Goal: Find specific page/section: Find specific page/section

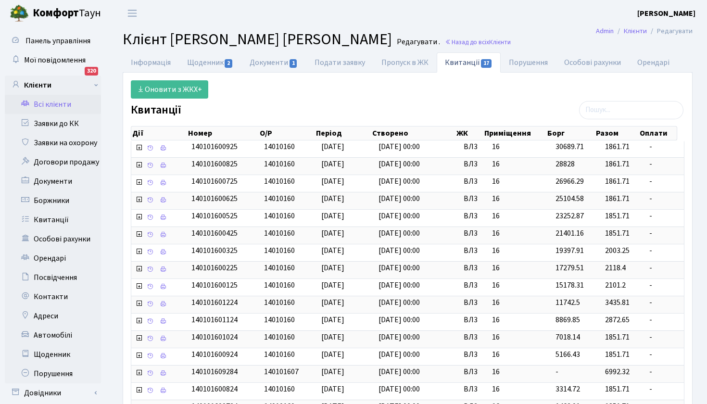
click at [56, 104] on link "Всі клієнти" at bounding box center [53, 104] width 96 height 19
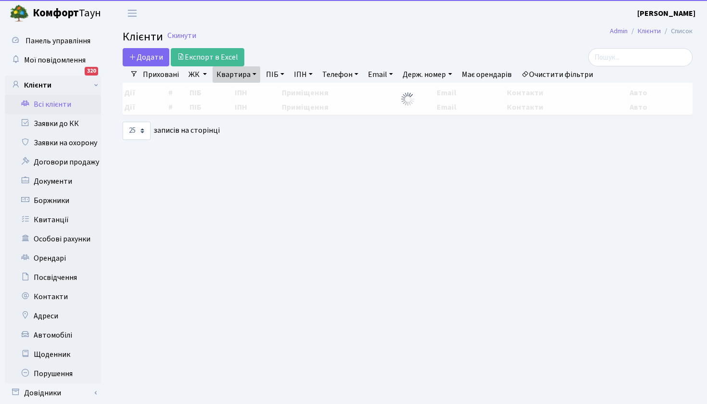
select select "25"
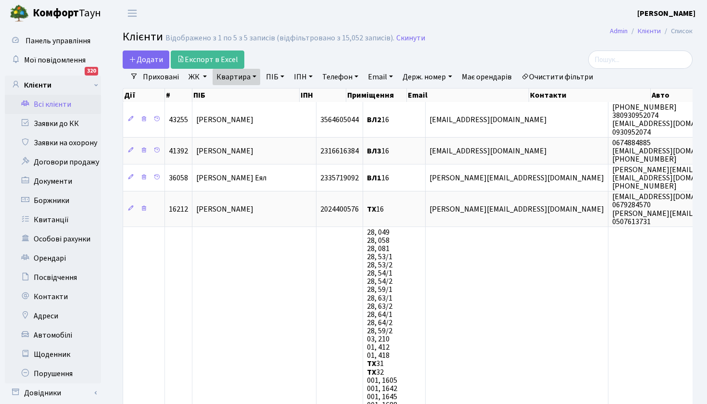
click at [246, 77] on link "Квартира" at bounding box center [236, 77] width 48 height 16
type input "171"
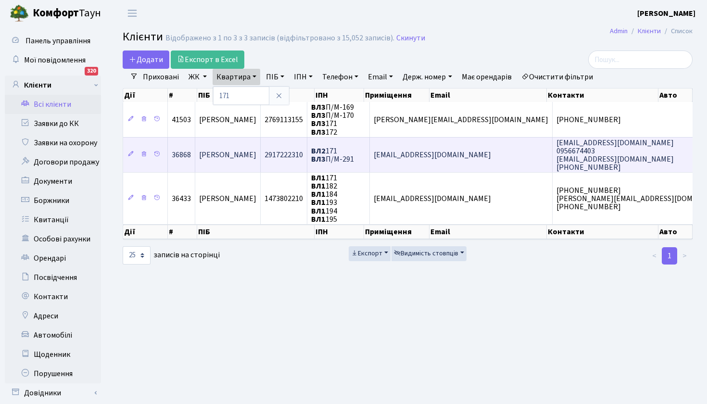
click at [256, 159] on span "Таранов Сергій Вікторович" at bounding box center [227, 155] width 57 height 11
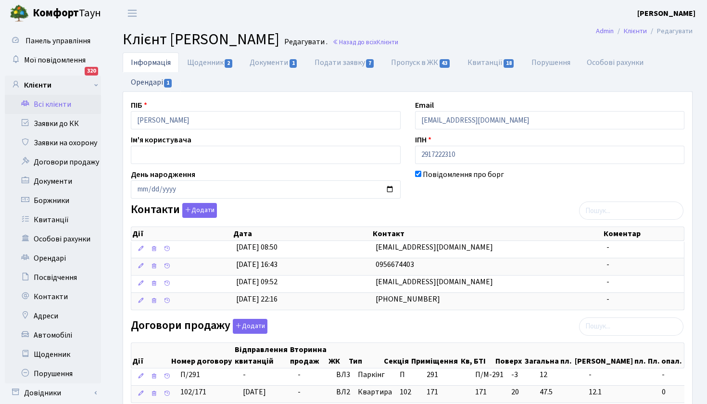
click at [149, 83] on link "Орендарі 1" at bounding box center [152, 82] width 58 height 20
select select "25"
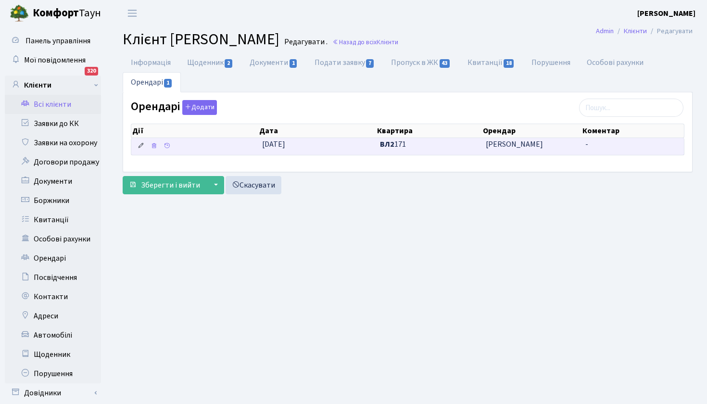
click at [141, 145] on icon at bounding box center [140, 145] width 7 height 7
